Goal: Browse casually

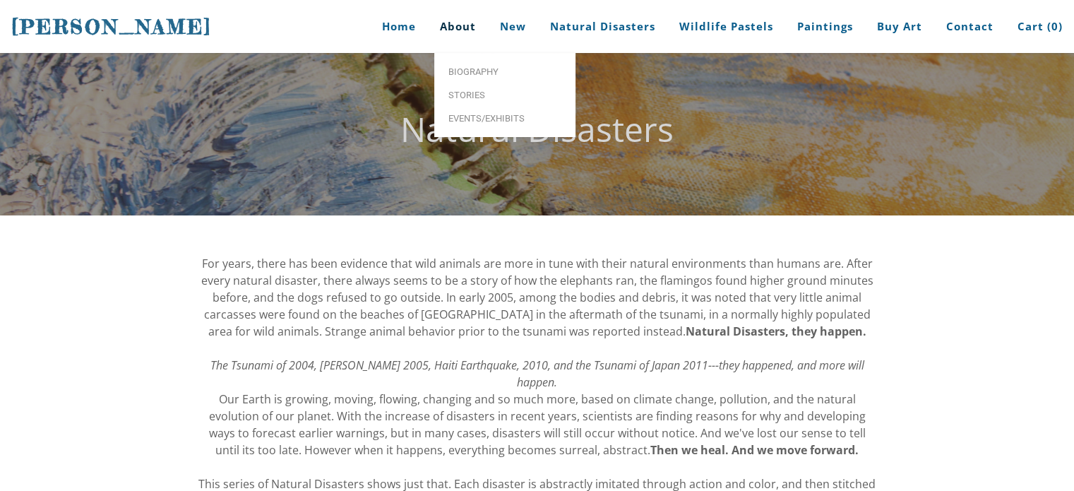
click at [457, 22] on link "About" at bounding box center [457, 26] width 57 height 53
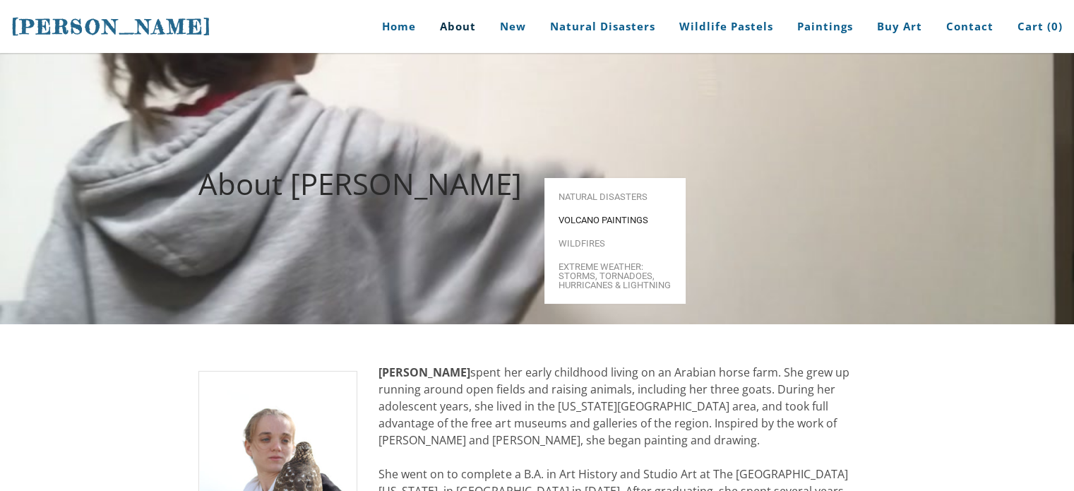
click at [622, 215] on span "Volcano paintings" at bounding box center [614, 219] width 113 height 9
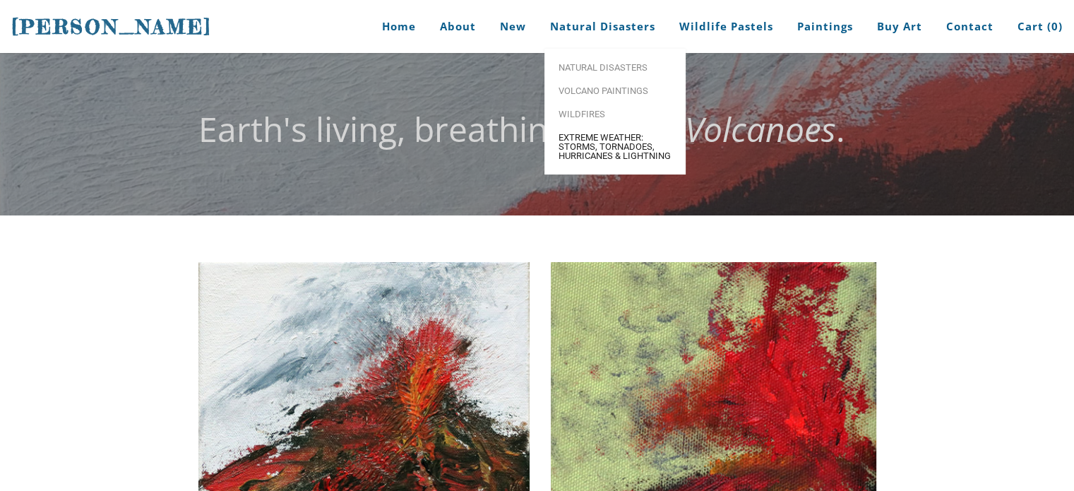
click at [596, 157] on span "Extreme Weather: Storms, Tornadoes, Hurricanes & Lightning" at bounding box center [614, 147] width 113 height 28
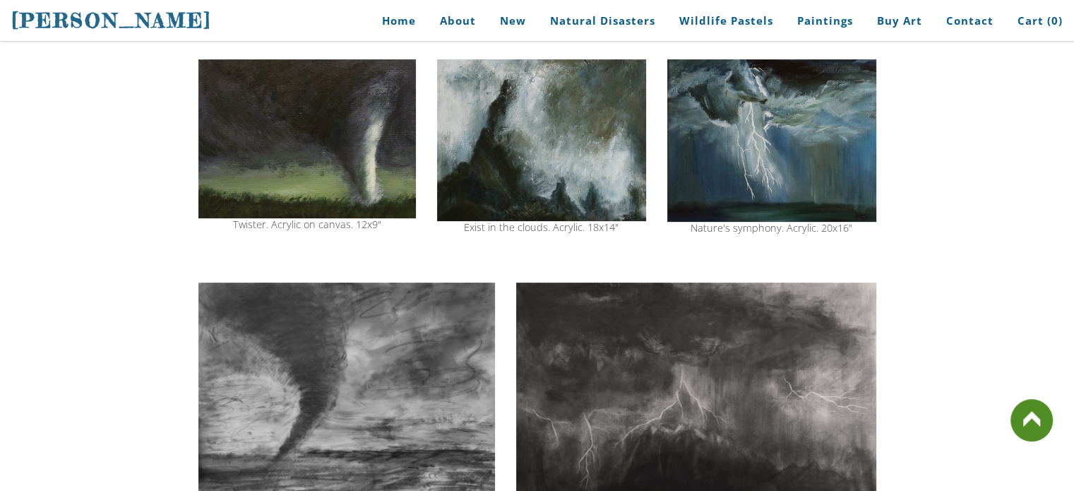
scroll to position [494, 0]
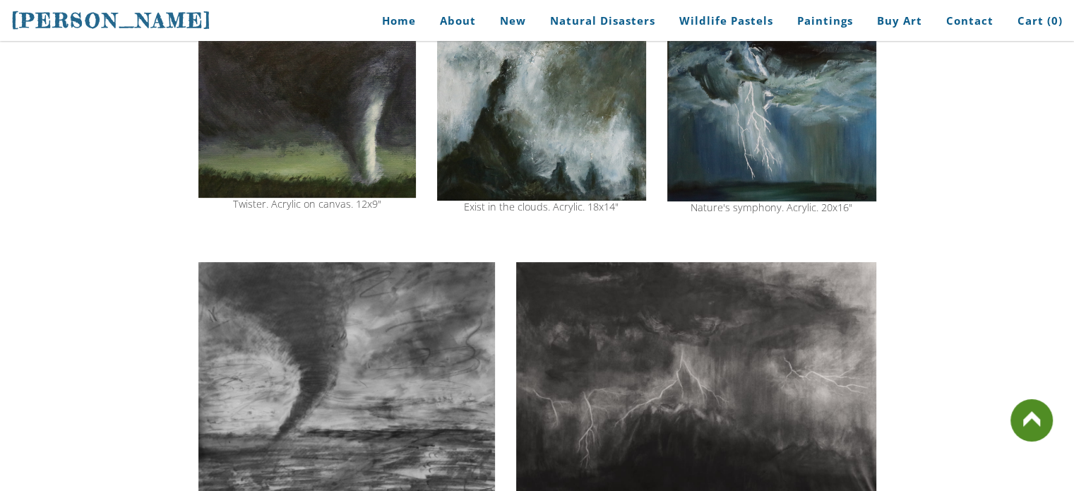
click at [296, 91] on img at bounding box center [306, 118] width 217 height 159
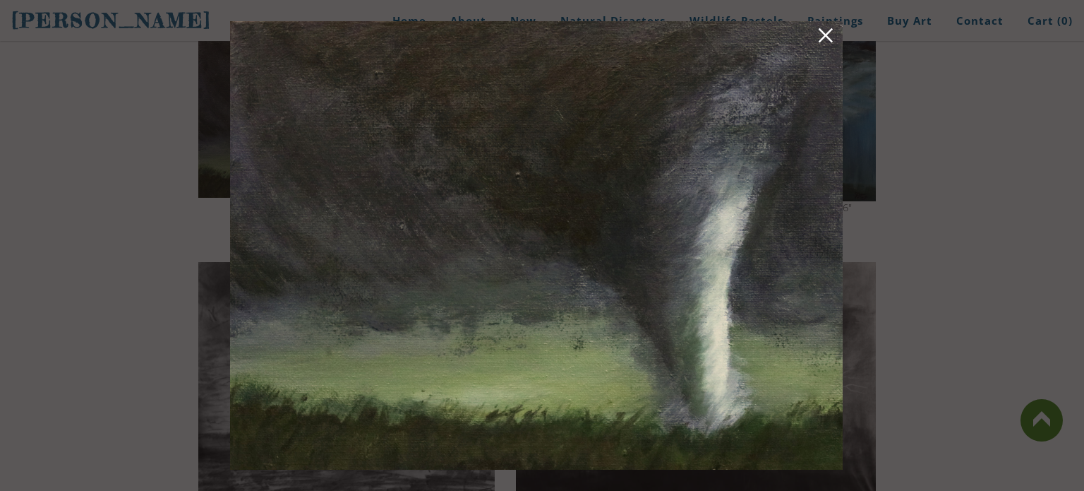
click at [826, 33] on link at bounding box center [826, 38] width 20 height 22
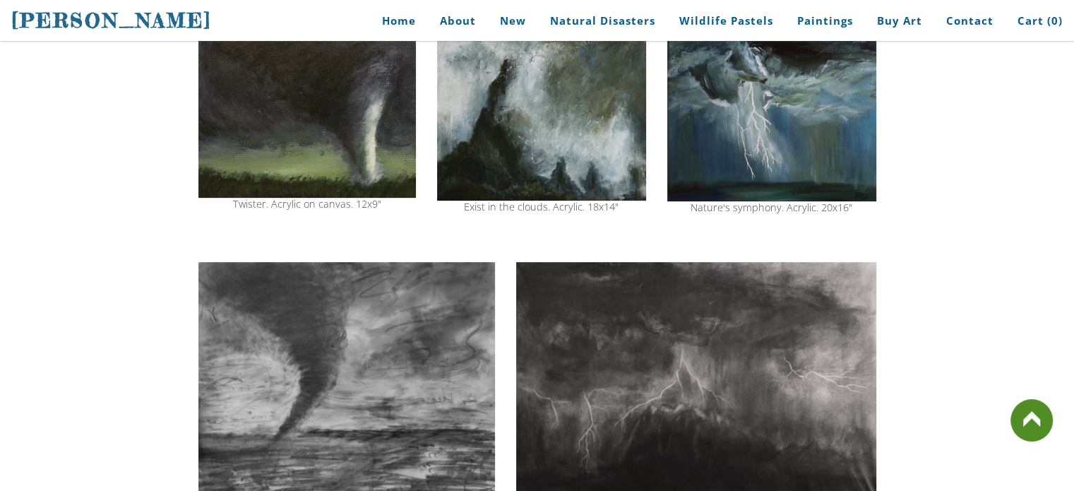
click at [296, 108] on img at bounding box center [306, 118] width 217 height 159
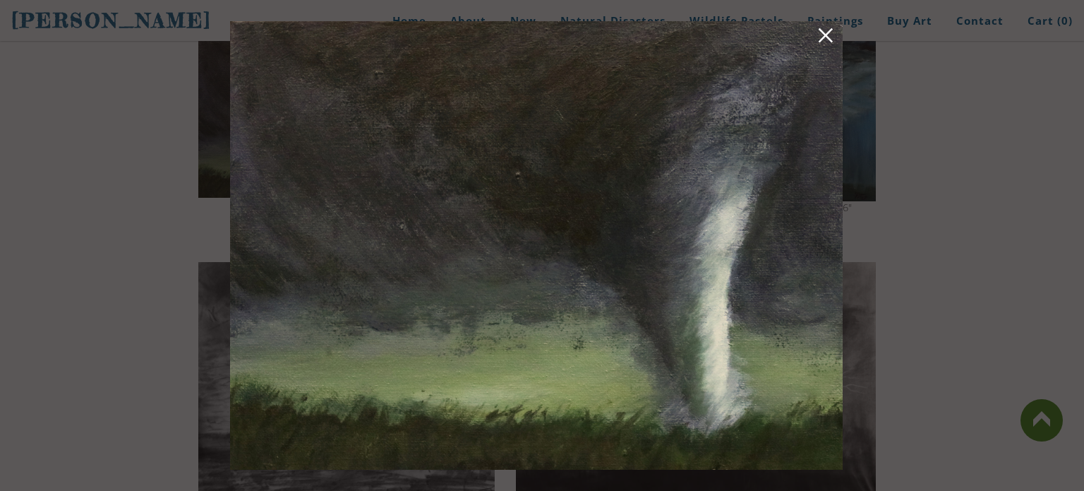
click at [991, 227] on div at bounding box center [542, 245] width 1084 height 491
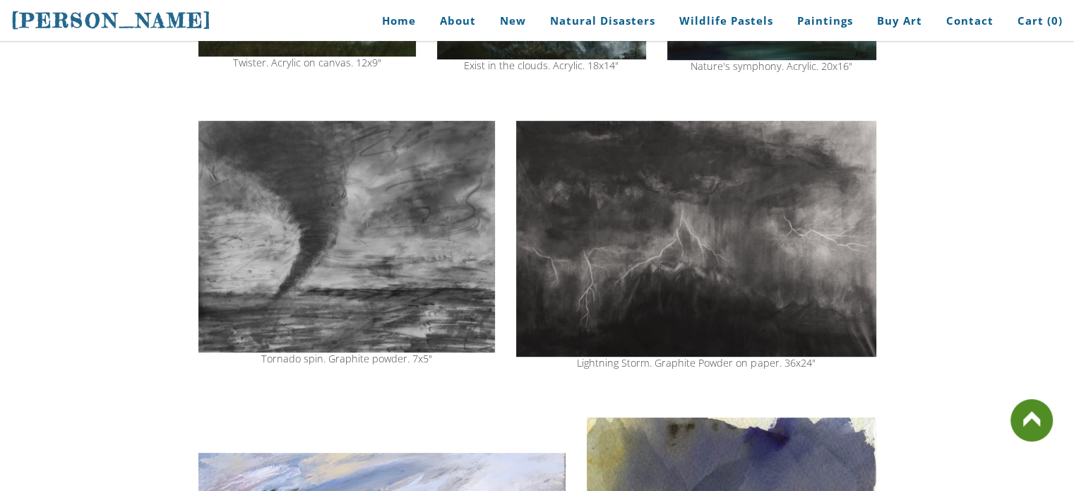
scroll to position [635, 0]
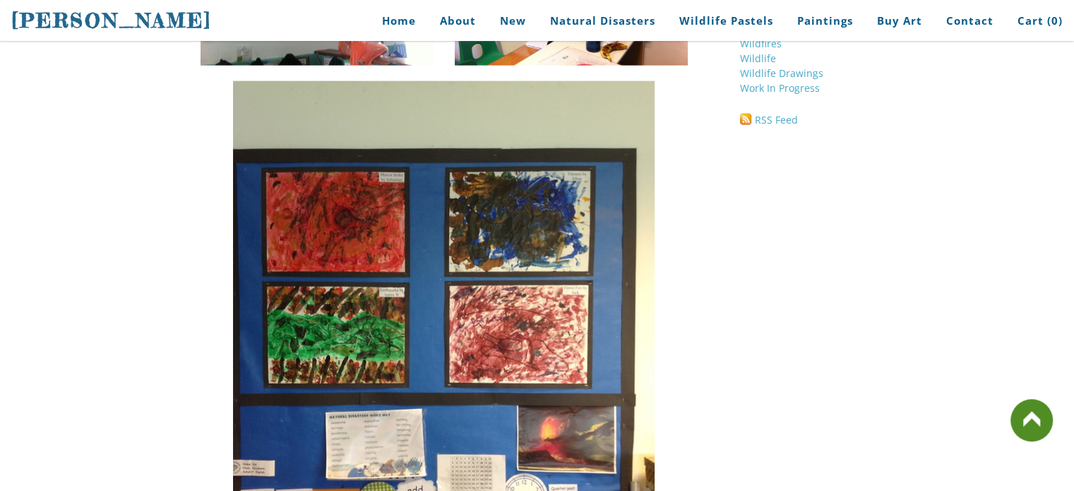
scroll to position [3035, 0]
